Goal: Task Accomplishment & Management: Manage account settings

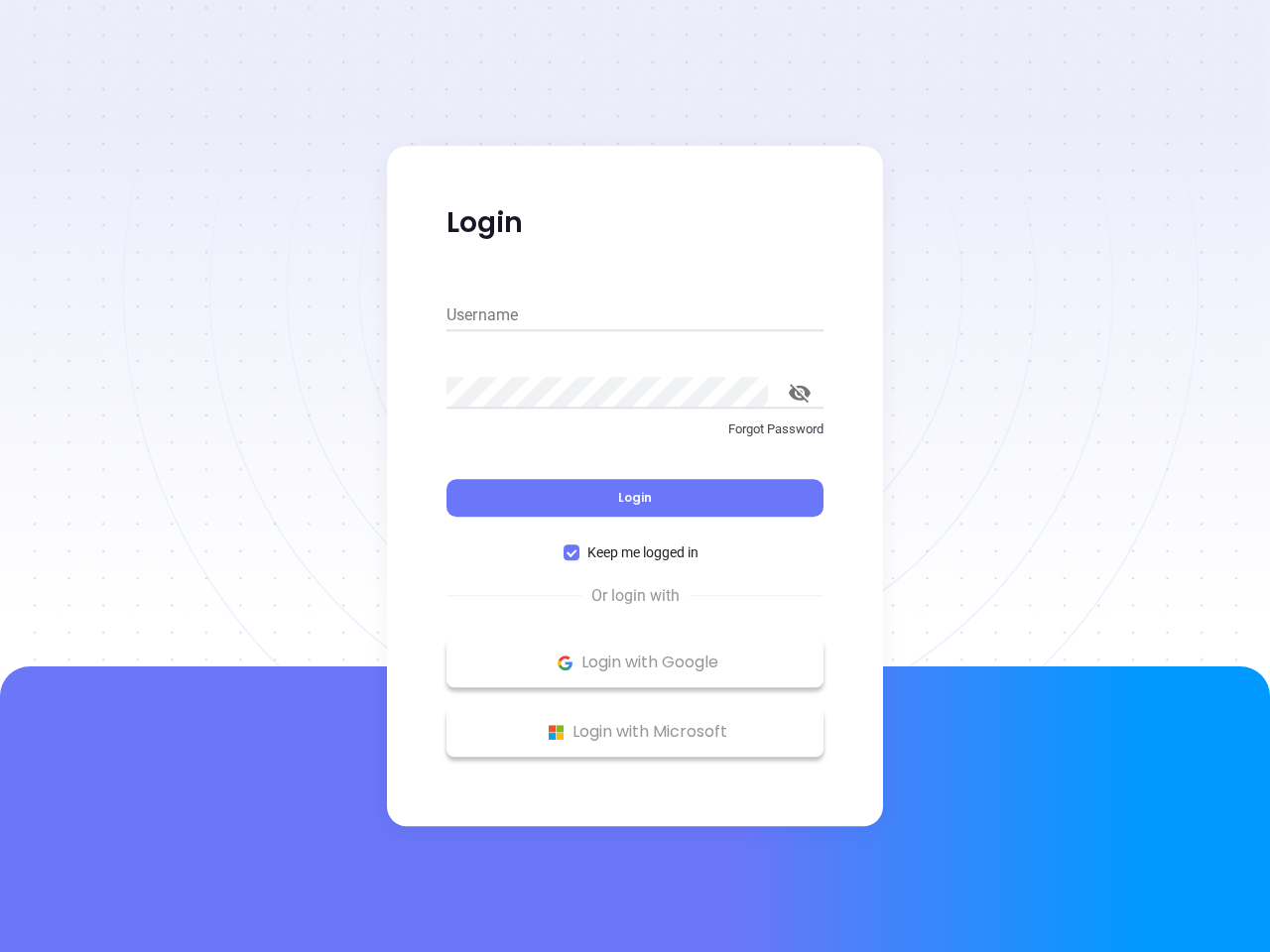
click at [635, 476] on div "Login" at bounding box center [635, 486] width 377 height 62
click at [635, 316] on input "Username" at bounding box center [635, 316] width 377 height 32
click at [799, 393] on icon "toggle password visibility" at bounding box center [800, 393] width 22 height 19
click at [635, 498] on span "Login" at bounding box center [635, 497] width 34 height 17
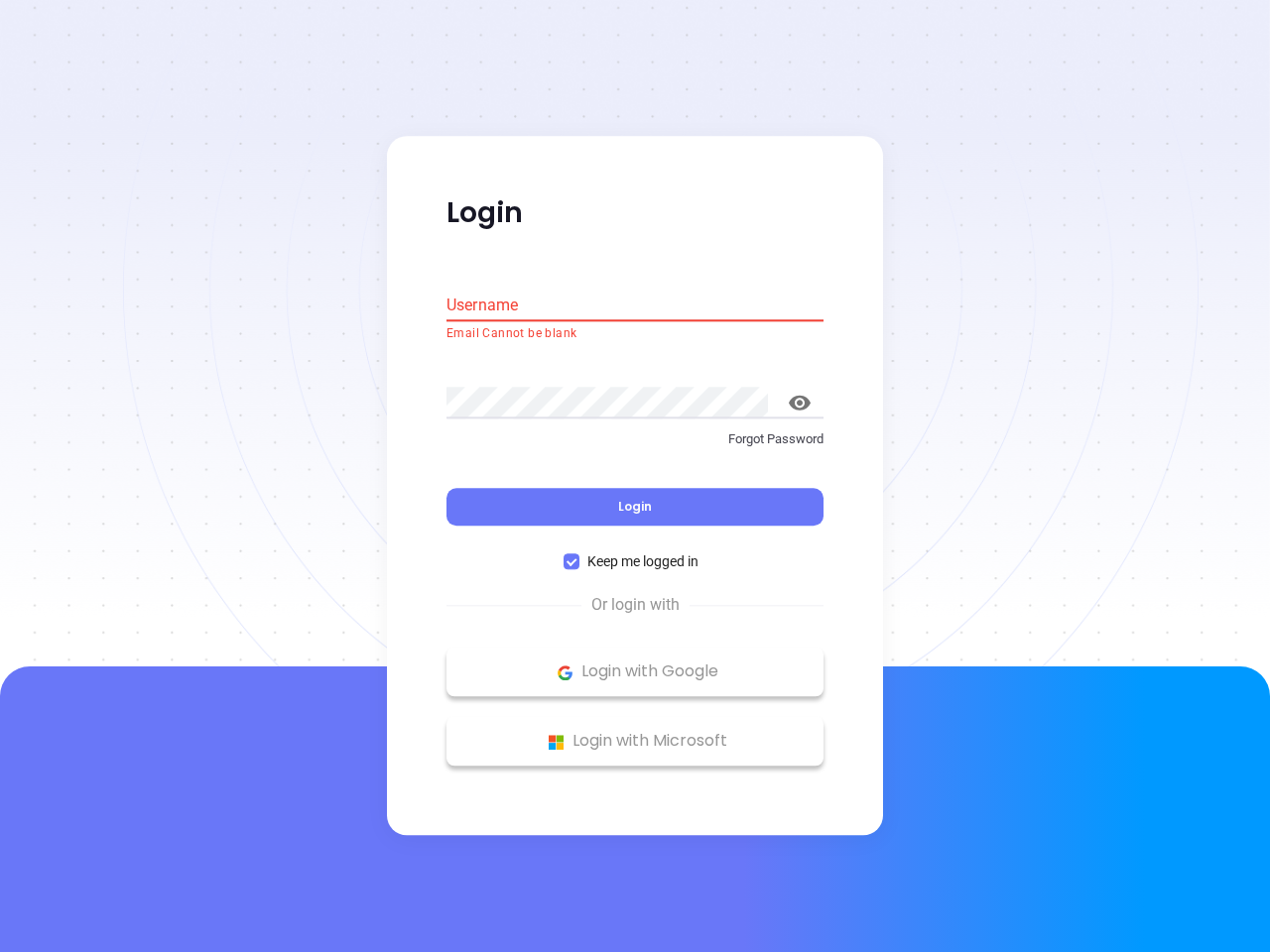
click at [635, 552] on span "Keep me logged in" at bounding box center [642, 562] width 127 height 22
click at [580, 554] on input "Keep me logged in" at bounding box center [572, 562] width 16 height 16
checkbox input "false"
click at [635, 662] on p "Login with Google" at bounding box center [635, 672] width 358 height 30
click at [635, 732] on p "Login with Microsoft" at bounding box center [635, 742] width 358 height 30
